Goal: Task Accomplishment & Management: Use online tool/utility

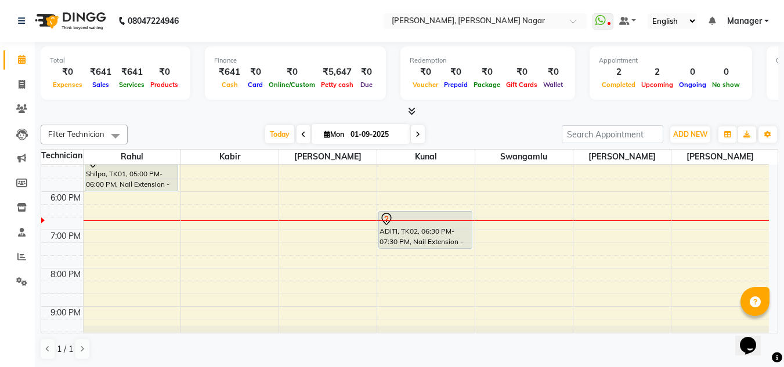
scroll to position [318, 0]
click at [270, 207] on div "9:00 AM 10:00 AM 11:00 AM 12:00 PM 1:00 PM 2:00 PM 3:00 PM 4:00 PM 5:00 PM 6:00…" at bounding box center [405, 96] width 728 height 498
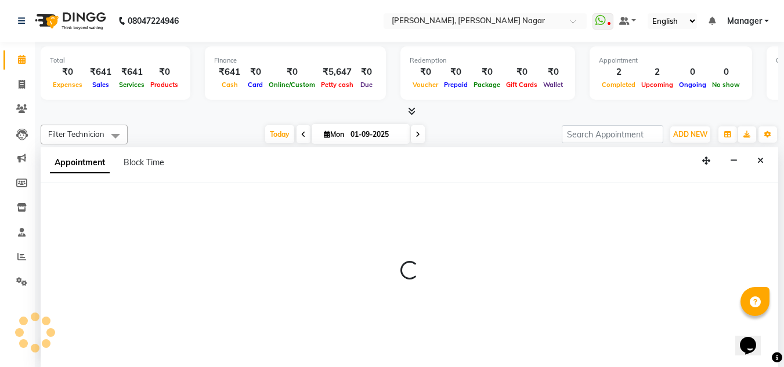
scroll to position [1, 0]
select select "81673"
select select "1095"
select select "tentative"
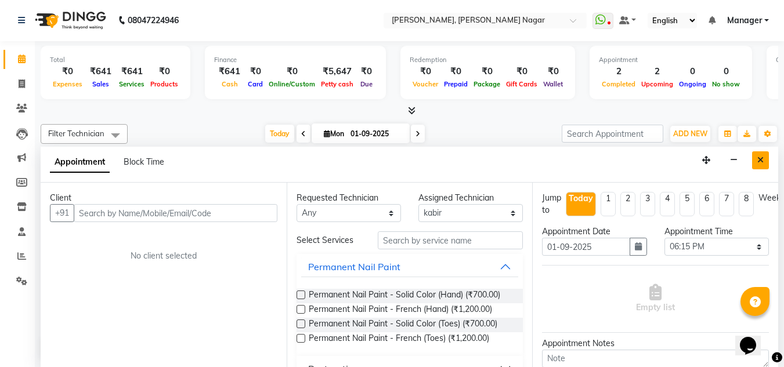
click at [757, 162] on button "Close" at bounding box center [760, 161] width 17 height 18
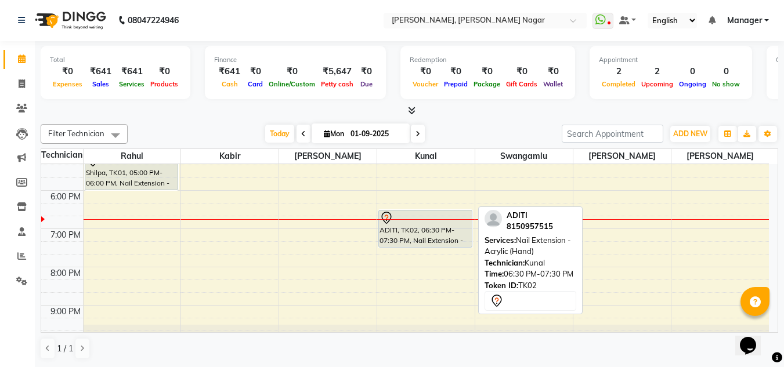
click at [441, 232] on div "ADITI, TK02, 06:30 PM-07:30 PM, Nail Extension - Acrylic (Hand)" at bounding box center [425, 229] width 93 height 37
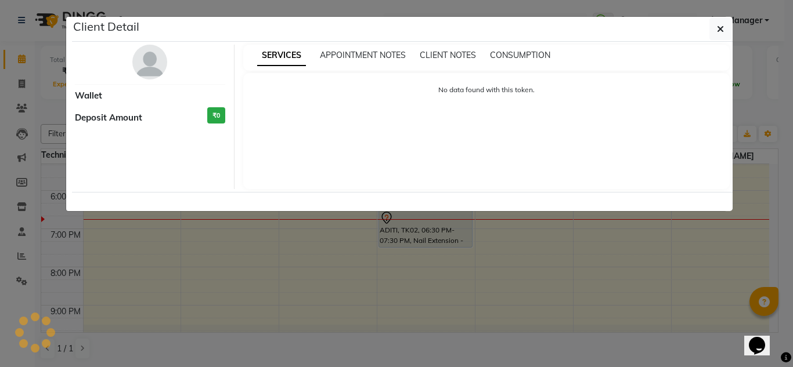
select select "7"
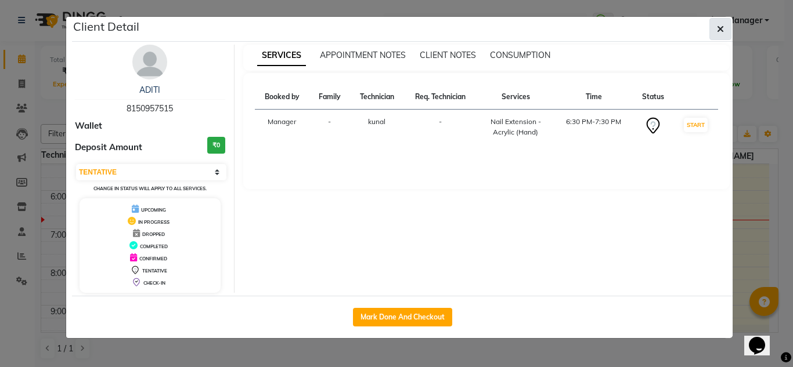
click at [721, 28] on icon "button" at bounding box center [720, 28] width 7 height 9
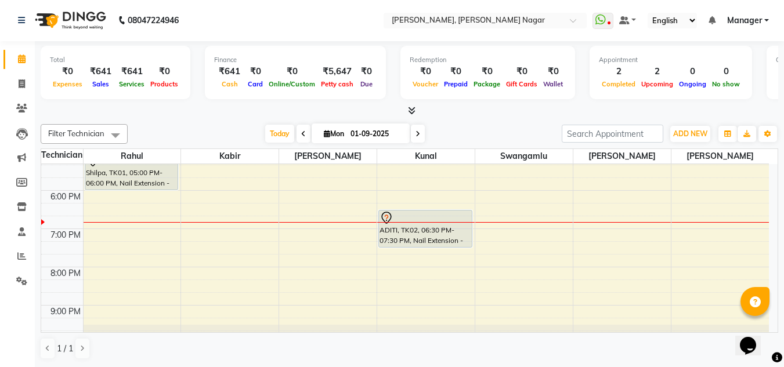
click at [291, 75] on div "₹0" at bounding box center [292, 71] width 52 height 13
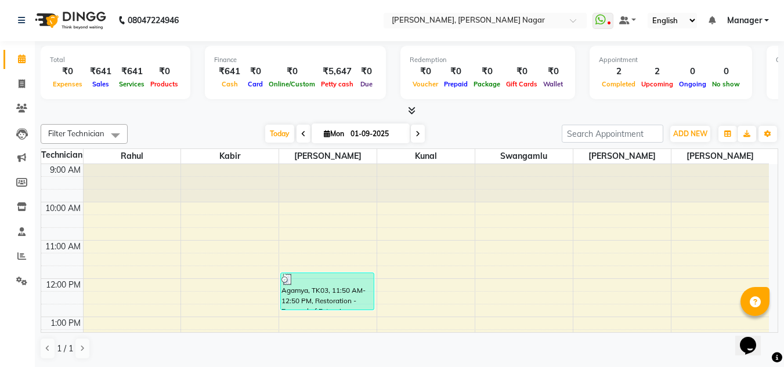
scroll to position [329, 0]
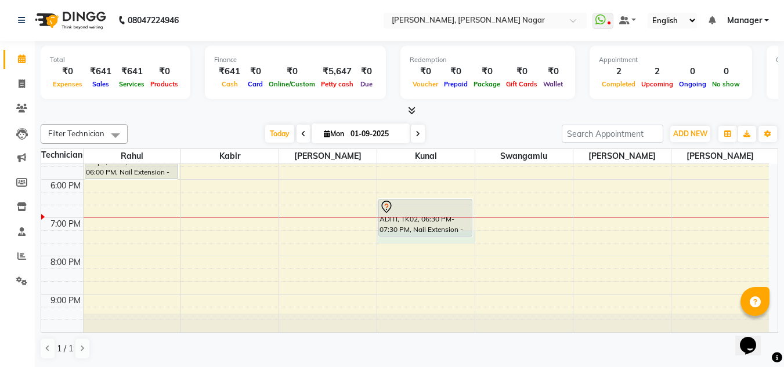
click at [433, 237] on div "9:00 AM 10:00 AM 11:00 AM 12:00 PM 1:00 PM 2:00 PM 3:00 PM 4:00 PM 5:00 PM 6:00…" at bounding box center [405, 84] width 728 height 498
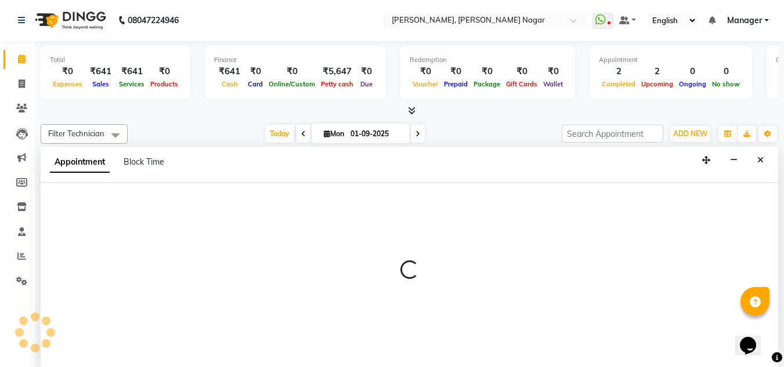
select select "81675"
select select "1155"
select select "tentative"
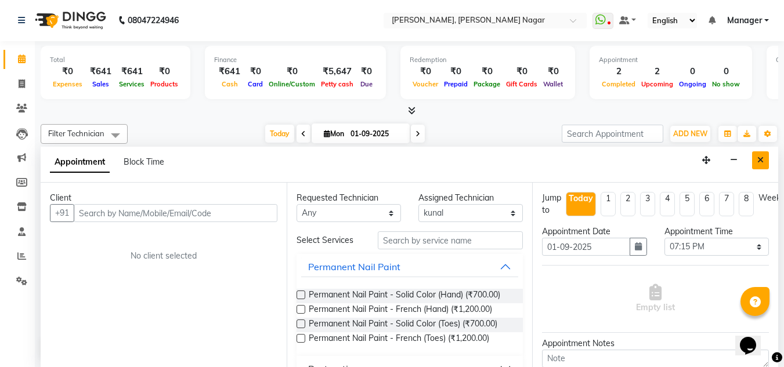
click at [759, 153] on button "Close" at bounding box center [760, 161] width 17 height 18
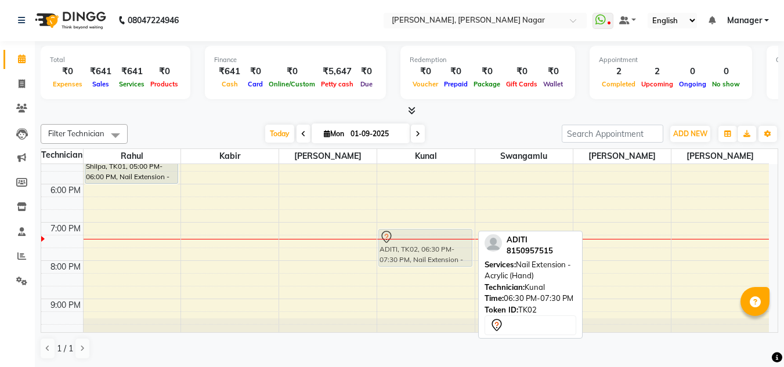
scroll to position [322, 0]
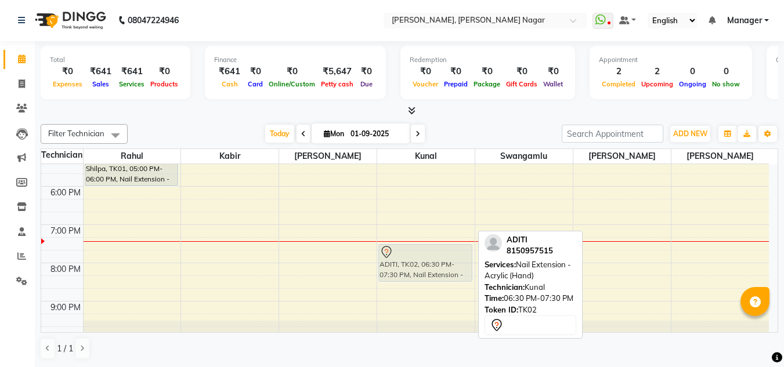
drag, startPoint x: 445, startPoint y: 208, endPoint x: 448, endPoint y: 258, distance: 50.0
click at [448, 258] on div "ADITI, TK02, 06:30 PM-07:30 PM, Nail Extension - Acrylic (Hand) ADITI, TK02, 06…" at bounding box center [426, 91] width 98 height 498
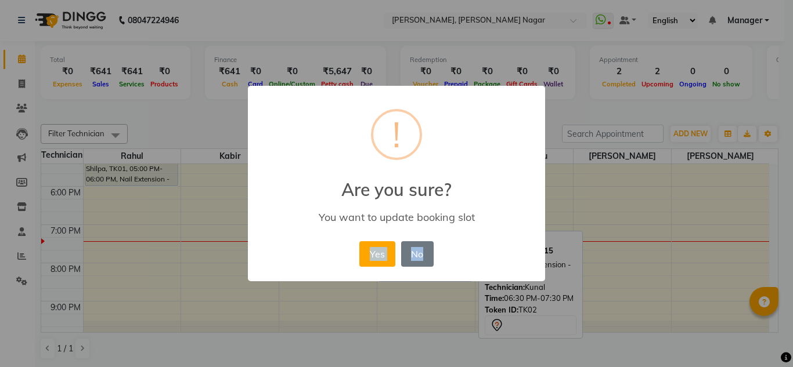
drag, startPoint x: 448, startPoint y: 258, endPoint x: 501, endPoint y: 284, distance: 59.2
click at [501, 284] on div "× ! Are you sure? You want to update booking slot Yes No No" at bounding box center [396, 183] width 793 height 367
click at [773, 237] on div "× ! Are you sure? You want to update booking slot Yes No No" at bounding box center [396, 183] width 793 height 367
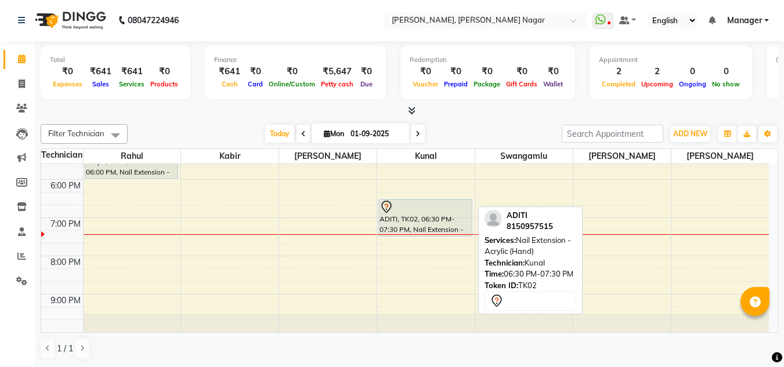
scroll to position [329, 0]
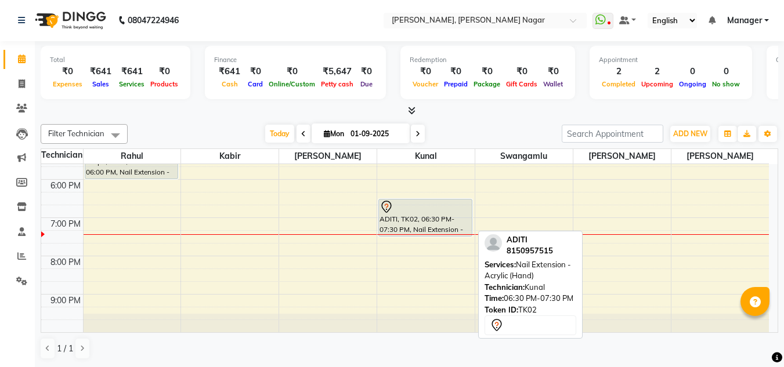
click at [413, 223] on div "ADITI, TK02, 06:30 PM-07:30 PM, Nail Extension - Acrylic (Hand)" at bounding box center [425, 218] width 93 height 37
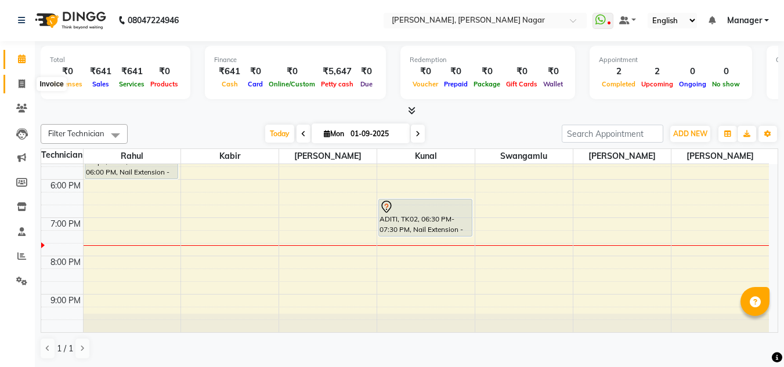
click at [21, 80] on icon at bounding box center [22, 84] width 6 height 9
select select "7686"
select select "service"
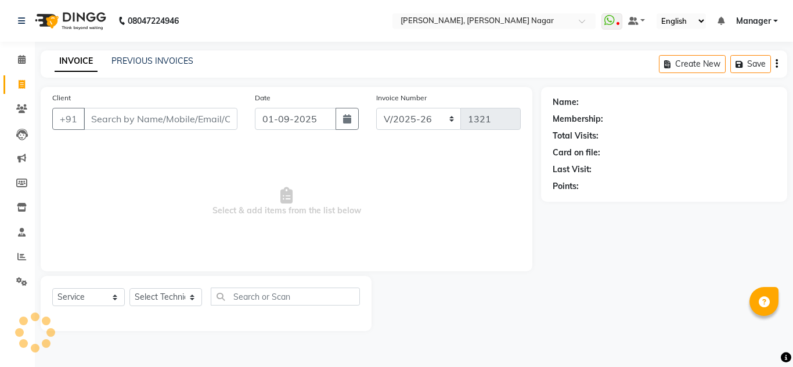
click at [164, 121] on input "Client" at bounding box center [161, 119] width 154 height 22
click at [163, 294] on select "Select Technician akki [PERSON_NAME] Sultha Bilal [PERSON_NAME] [PERSON_NAME] k…" at bounding box center [165, 298] width 73 height 18
select select "68294"
click at [129, 289] on select "Select Technician akki [PERSON_NAME] Sultha Bilal [PERSON_NAME] [PERSON_NAME] k…" at bounding box center [165, 298] width 73 height 18
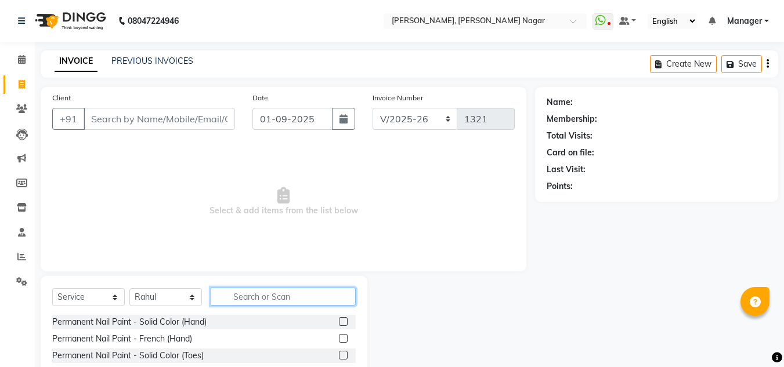
click at [248, 293] on input "text" at bounding box center [283, 297] width 145 height 18
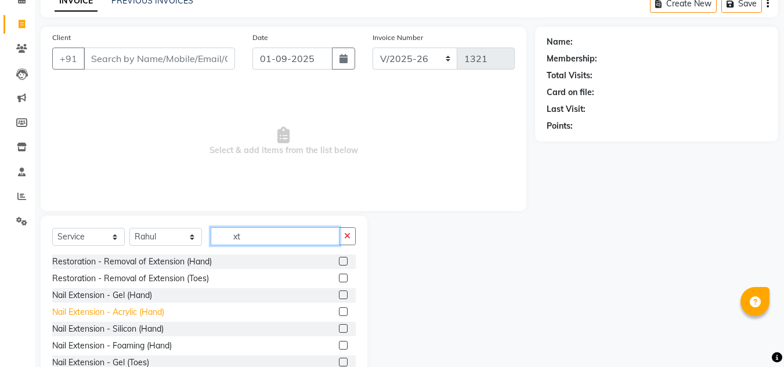
type input "xt"
click at [155, 307] on div "Nail Extension - Acrylic (Hand)" at bounding box center [108, 313] width 112 height 12
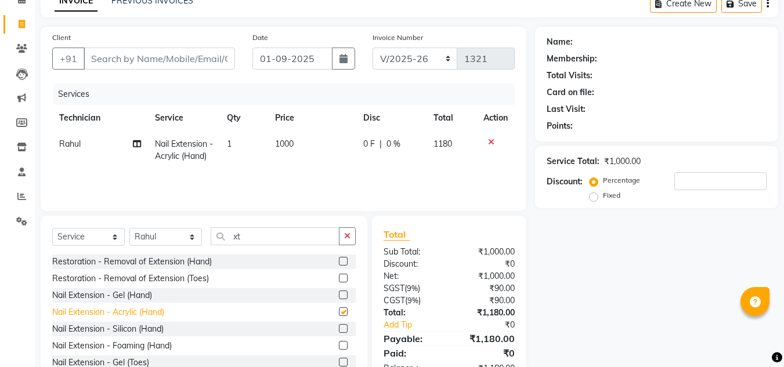
checkbox input "false"
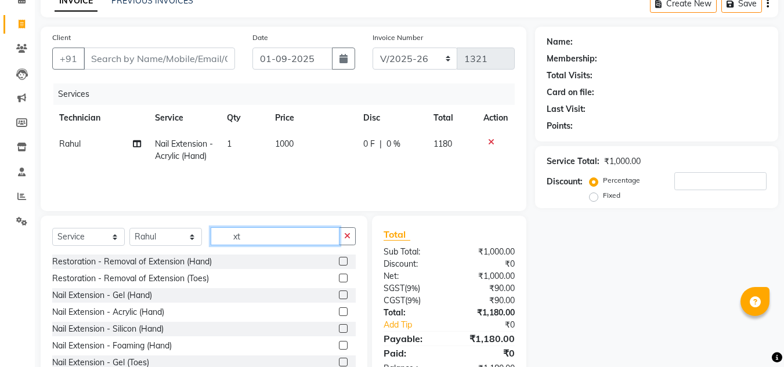
click at [273, 235] on input "xt" at bounding box center [275, 237] width 129 height 18
type input "x"
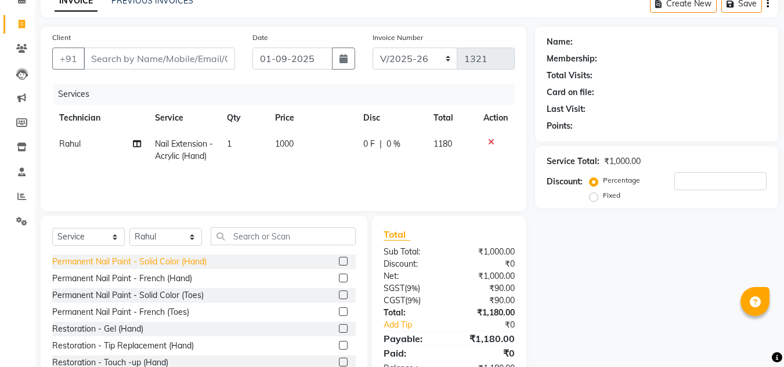
click at [197, 262] on div "Permanent Nail Paint - Solid Color (Hand)" at bounding box center [129, 262] width 154 height 12
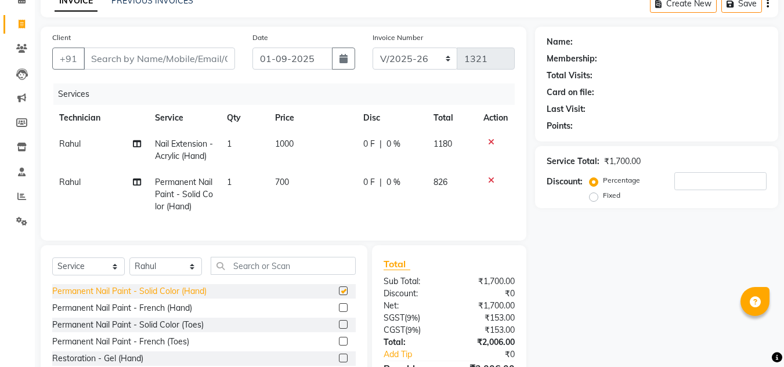
checkbox input "false"
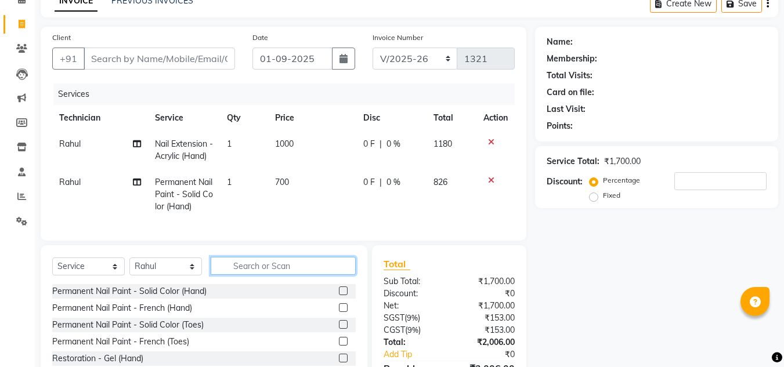
click at [275, 275] on input "text" at bounding box center [283, 266] width 145 height 18
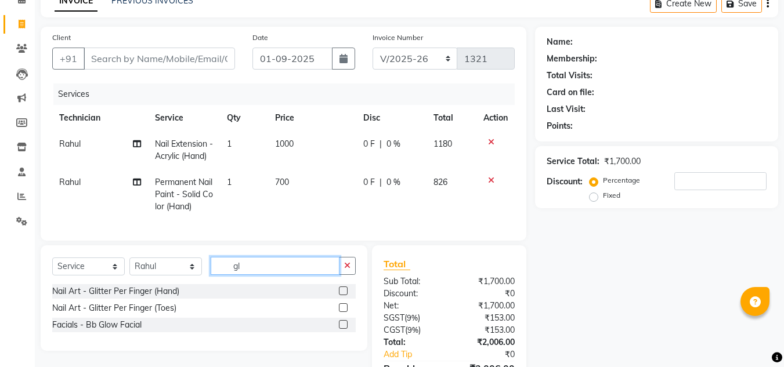
scroll to position [102, 0]
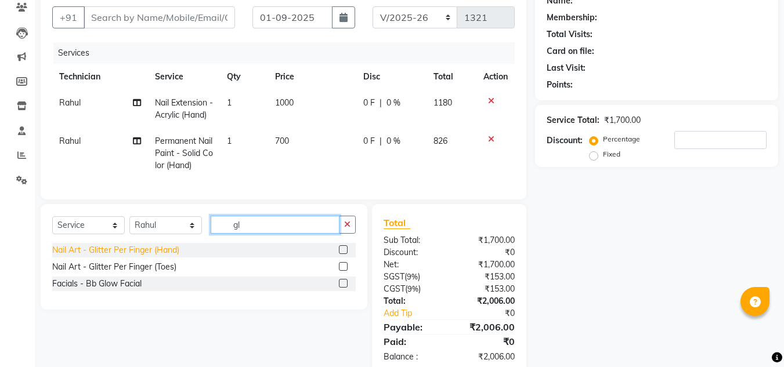
type input "gl"
click at [158, 257] on div "Nail Art - Glitter Per Finger (Hand)" at bounding box center [115, 250] width 127 height 12
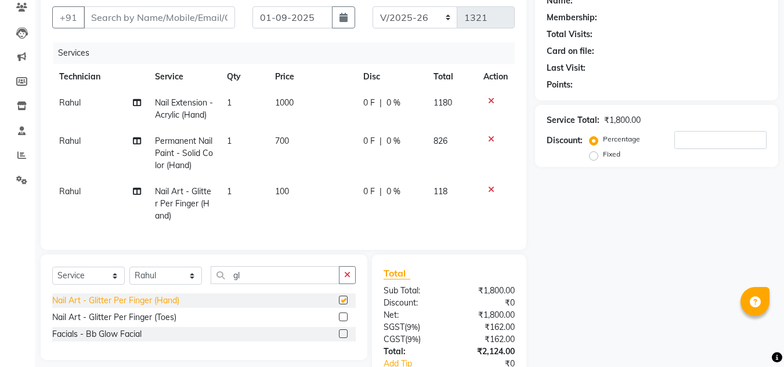
checkbox input "false"
click at [239, 204] on td "1" at bounding box center [244, 204] width 48 height 51
select select "68294"
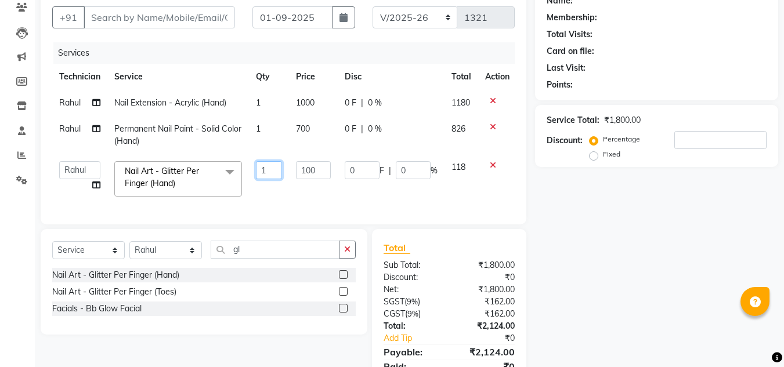
click at [274, 171] on input "1" at bounding box center [269, 170] width 26 height 18
type input "2"
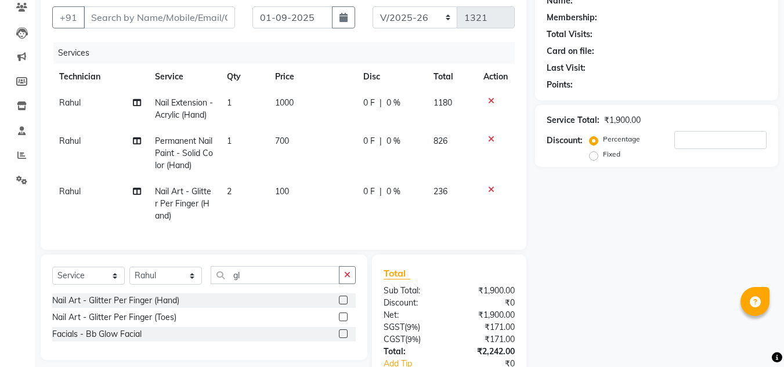
click at [290, 186] on tbody "Rahul Nail Extension - Acrylic (Hand) 1 1000 0 F | 0 % 1180 Rahul Permanent Nai…" at bounding box center [283, 159] width 463 height 139
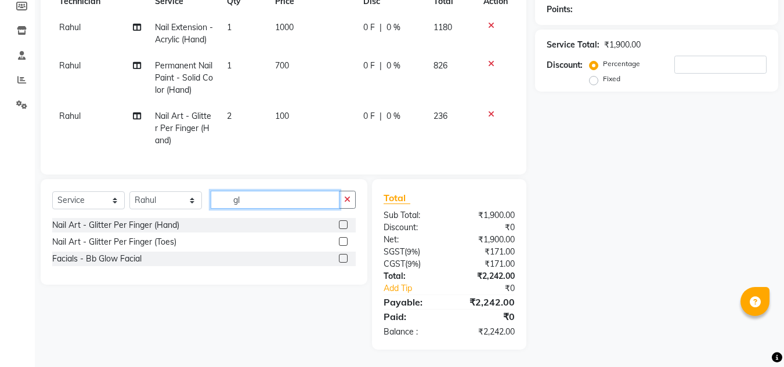
click at [256, 200] on input "gl" at bounding box center [275, 200] width 129 height 18
type input "g"
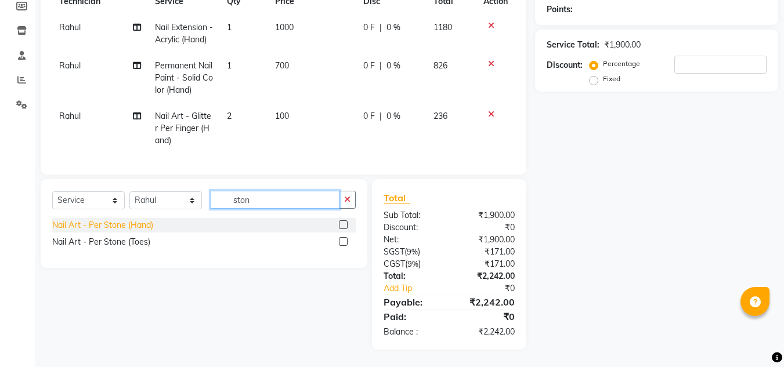
type input "ston"
click at [143, 225] on div "Nail Art - Per Stone (Hand)" at bounding box center [102, 225] width 101 height 12
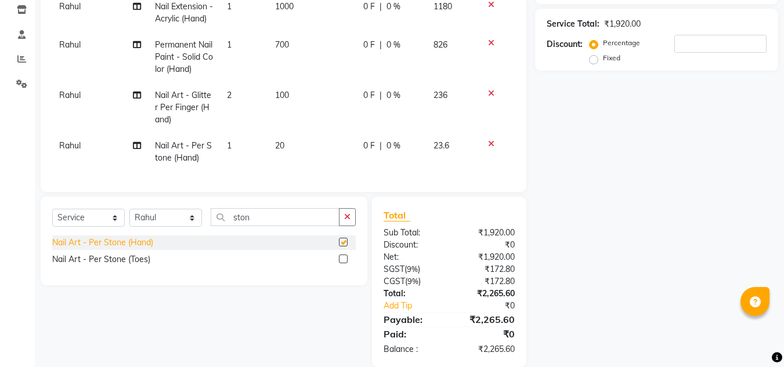
checkbox input "false"
click at [233, 151] on td "1" at bounding box center [244, 152] width 48 height 38
select select "68294"
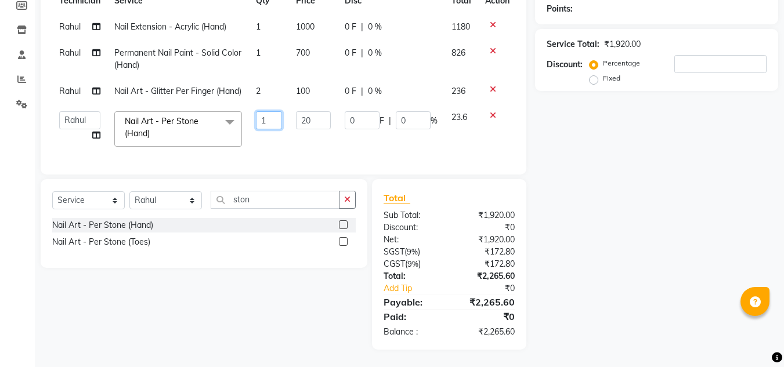
click at [272, 113] on input "1" at bounding box center [269, 120] width 26 height 18
type input "14"
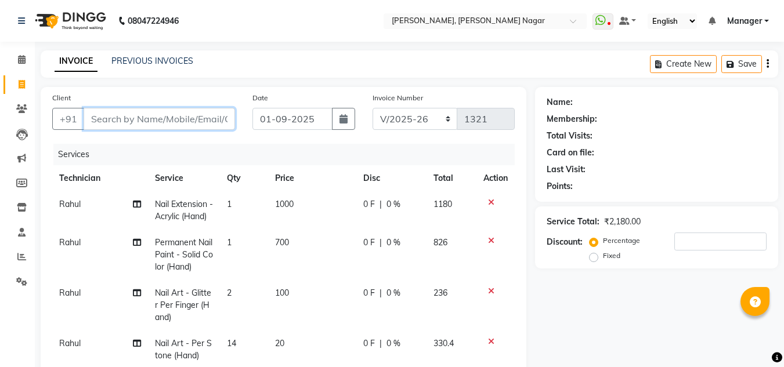
click at [138, 115] on input "Client" at bounding box center [160, 119] width 152 height 22
type input "9"
type input "0"
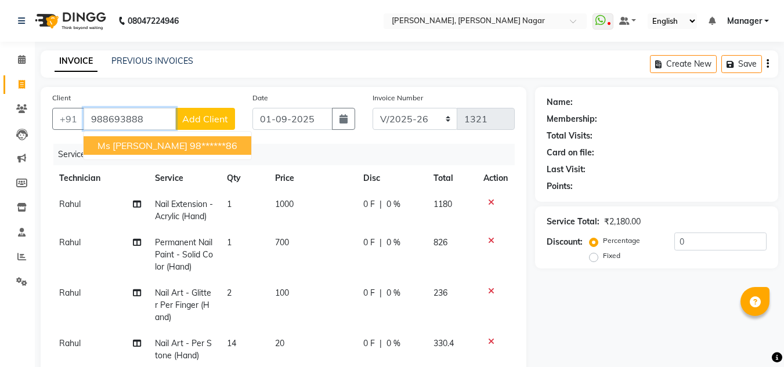
drag, startPoint x: 138, startPoint y: 115, endPoint x: 150, endPoint y: 143, distance: 30.4
click at [150, 130] on div "[PHONE_NUMBER] Ms [PERSON_NAME] 98******86 Add Client" at bounding box center [143, 119] width 183 height 22
click at [150, 143] on span "Ms [PERSON_NAME]" at bounding box center [143, 146] width 90 height 12
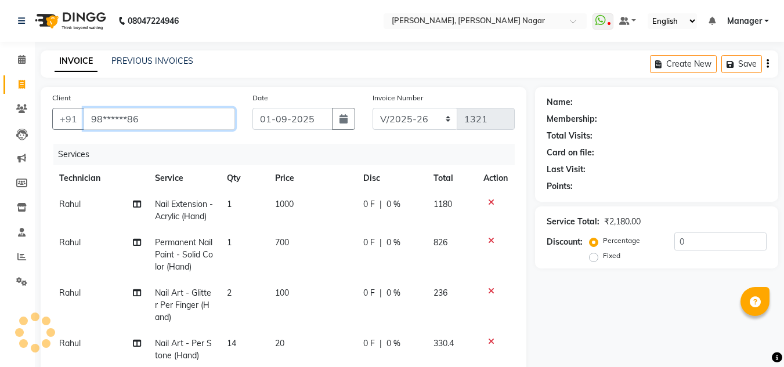
type input "98******86"
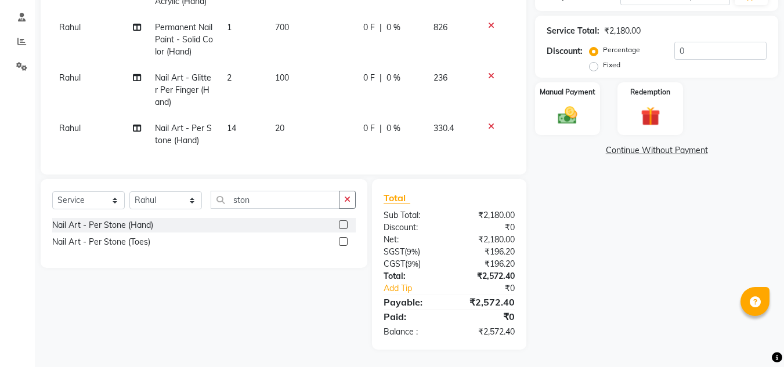
scroll to position [161, 0]
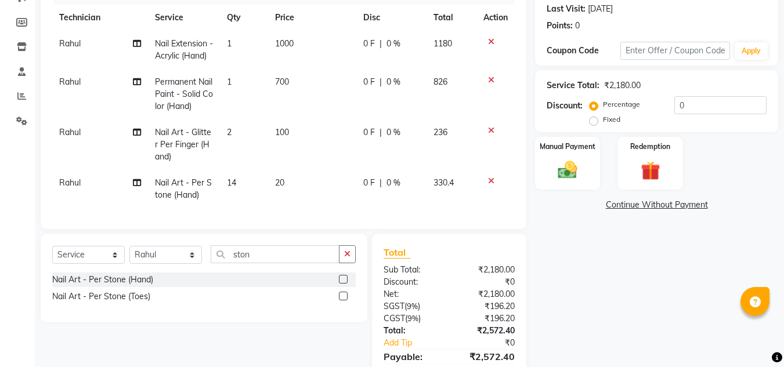
click at [289, 95] on td "700" at bounding box center [312, 94] width 88 height 51
select select "68294"
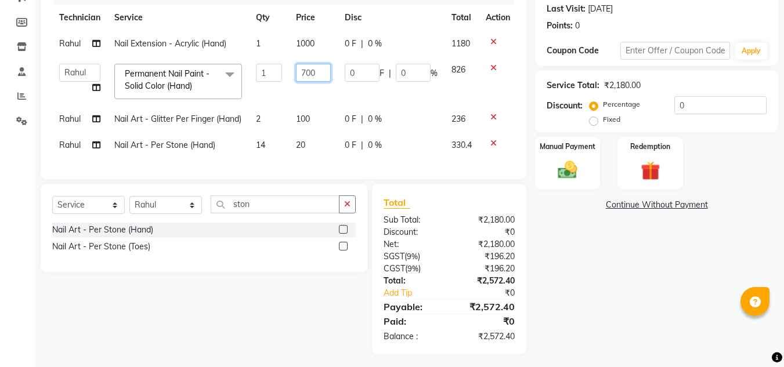
click at [315, 74] on input "700" at bounding box center [313, 73] width 35 height 18
type input "7"
type input "500"
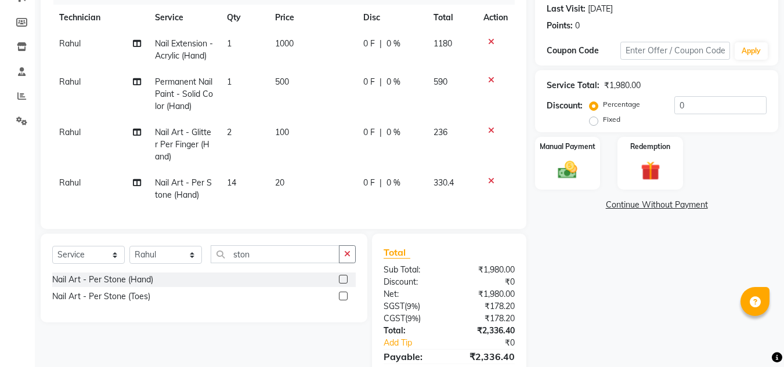
click at [331, 113] on tbody "Rahul Nail Extension - Acrylic (Hand) 1 1000 0 F | 0 % 1180 Rahul Permanent Nai…" at bounding box center [283, 120] width 463 height 178
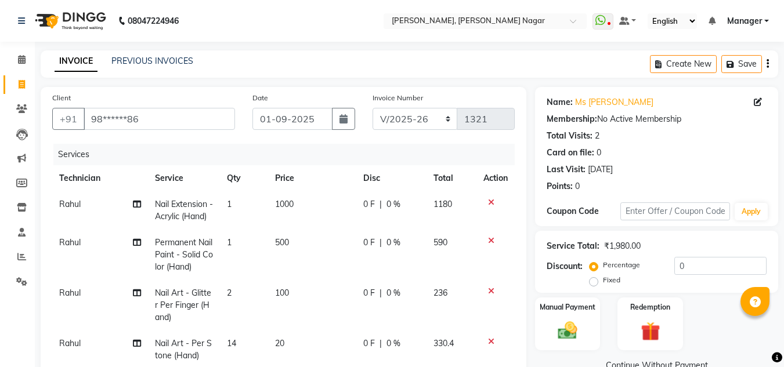
scroll to position [128, 0]
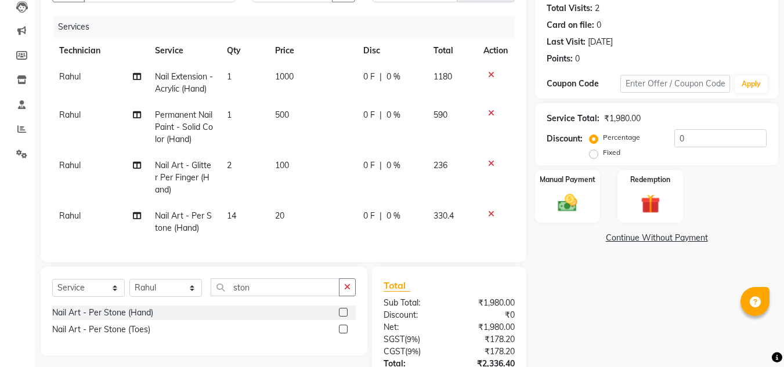
click at [285, 171] on span "100" at bounding box center [282, 165] width 14 height 10
select select "68294"
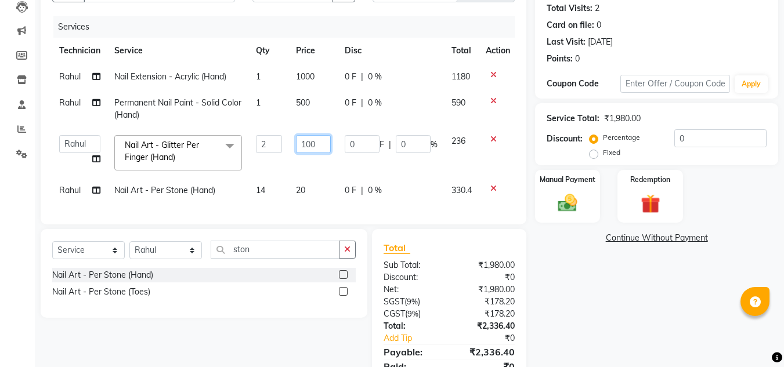
click at [324, 143] on input "100" at bounding box center [313, 144] width 35 height 18
type input "1"
type input "80"
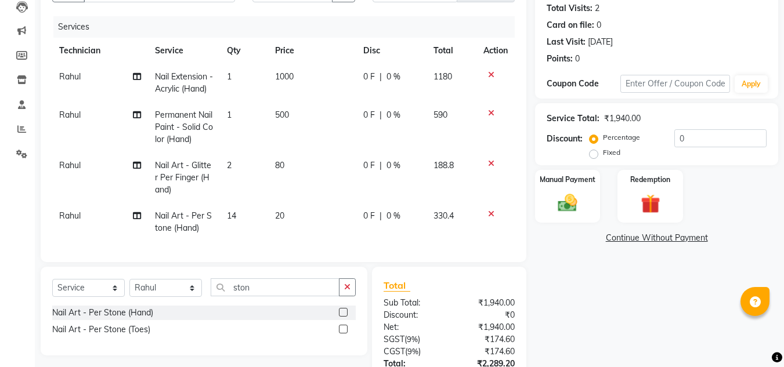
click at [340, 171] on tr "[PERSON_NAME] Art - Glitter Per Finger (Hand) 2 80 0 F | 0 % 188.8" at bounding box center [283, 178] width 463 height 51
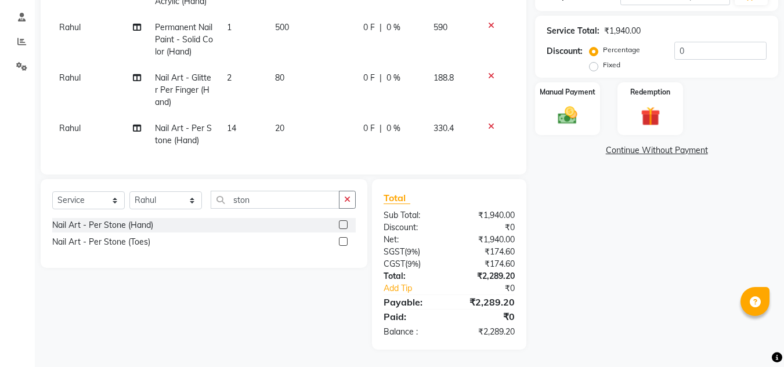
scroll to position [175, 0]
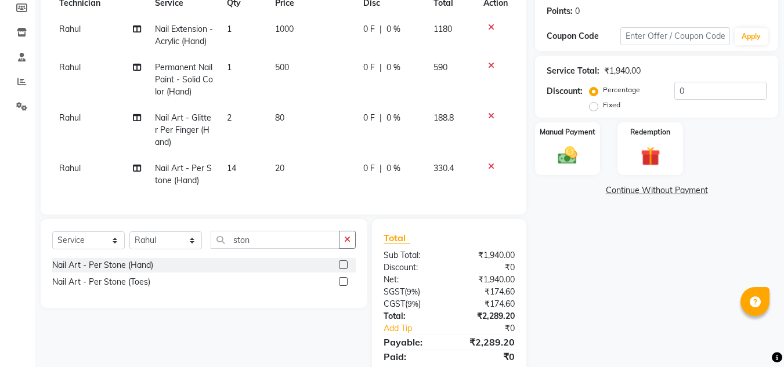
click at [287, 182] on td "20" at bounding box center [312, 175] width 88 height 38
select select "68294"
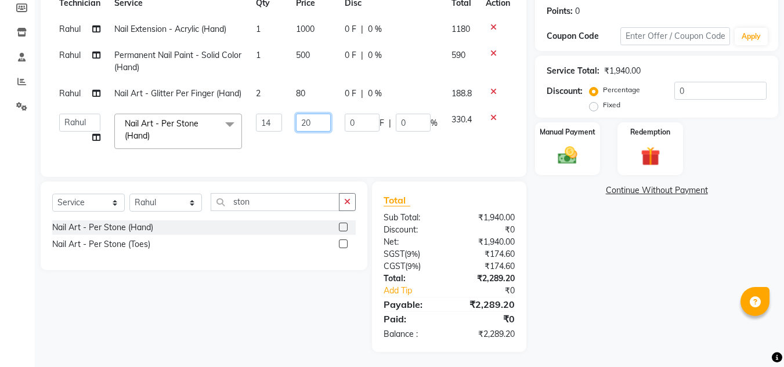
click at [317, 132] on input "20" at bounding box center [313, 123] width 35 height 18
type input "2"
type input "10"
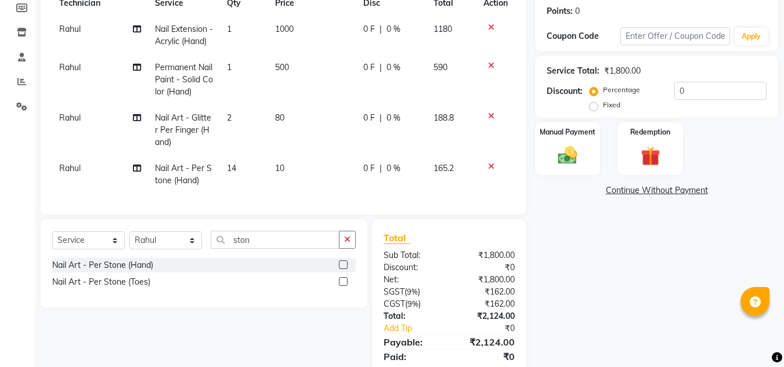
click at [333, 91] on tbody "Rahul Nail Extension - Acrylic (Hand) 1 1000 0 F | 0 % 1180 Rahul Permanent Nai…" at bounding box center [283, 105] width 463 height 178
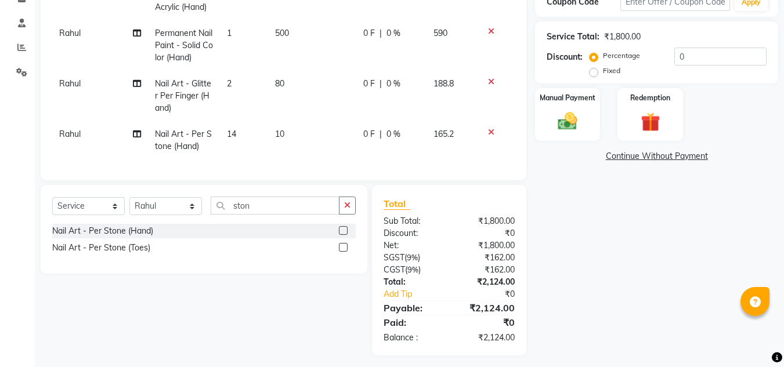
scroll to position [192, 0]
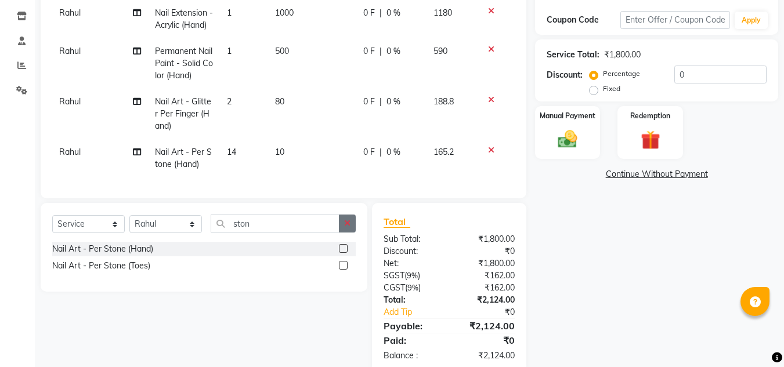
click at [350, 233] on button "button" at bounding box center [347, 224] width 17 height 18
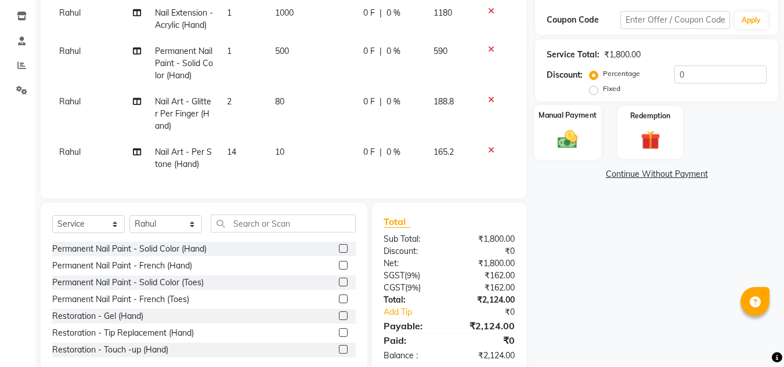
click at [585, 139] on div "Manual Payment" at bounding box center [568, 132] width 68 height 55
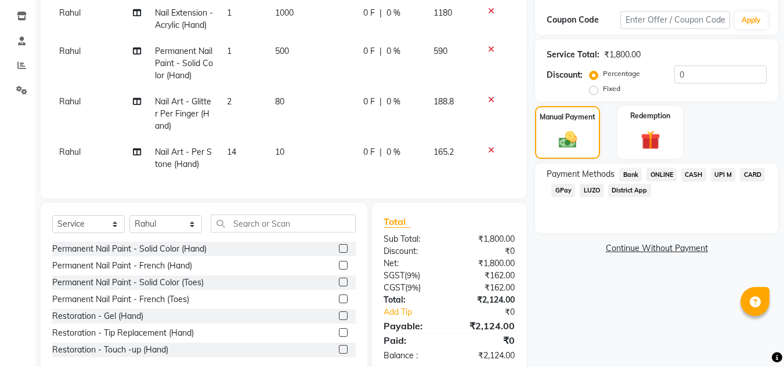
click at [668, 174] on span "ONLINE" at bounding box center [662, 174] width 30 height 13
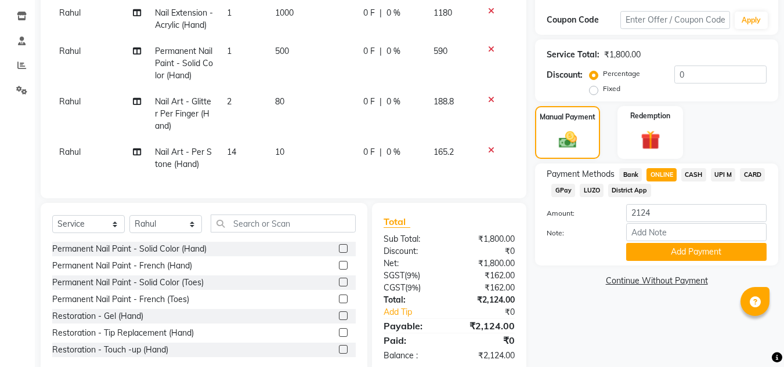
scroll to position [58, 0]
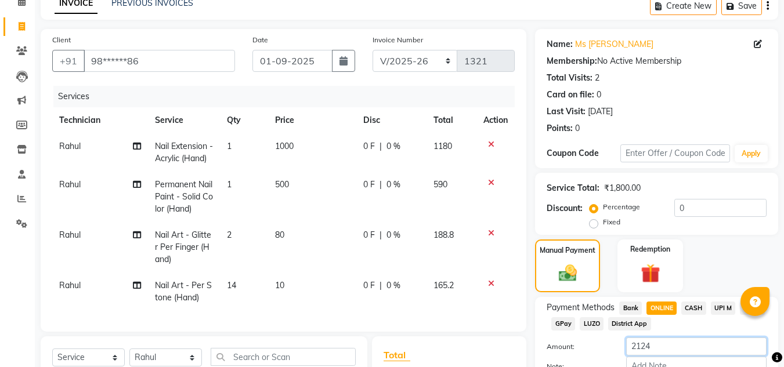
click at [671, 339] on input "2124" at bounding box center [696, 347] width 140 height 18
type input "2100"
click at [731, 326] on div "Payment Methods Bank ONLINE CASH UPI M CARD GPay LUZO District App" at bounding box center [657, 317] width 220 height 31
